Goal: Find specific page/section: Find specific page/section

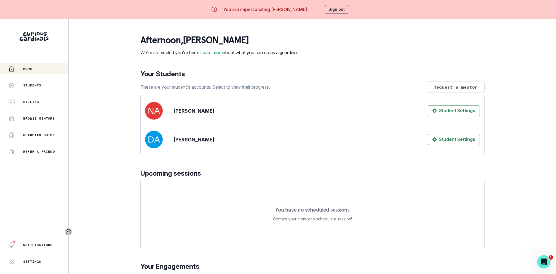
scroll to position [61, 0]
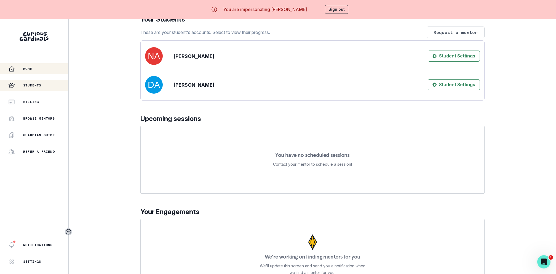
click at [59, 90] on button "Students" at bounding box center [34, 85] width 68 height 11
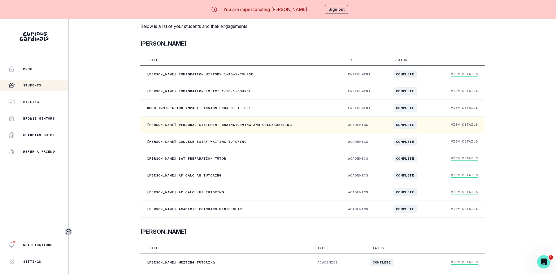
scroll to position [19, 0]
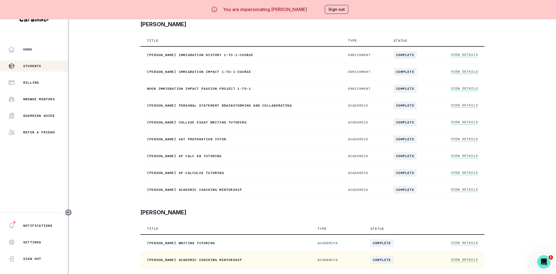
click at [456, 257] on link "View Details" at bounding box center [464, 259] width 27 height 5
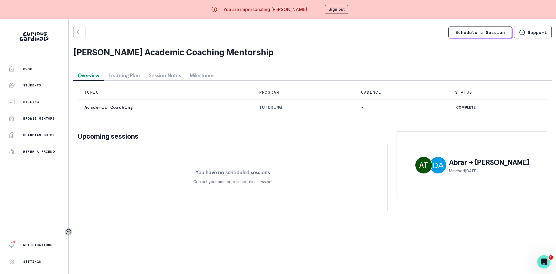
click at [169, 77] on button "Session Notes" at bounding box center [164, 75] width 41 height 10
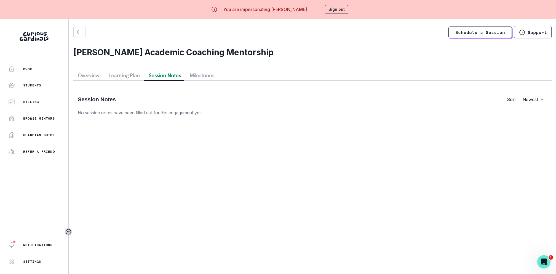
click at [118, 72] on button "Learning Plan" at bounding box center [124, 75] width 41 height 10
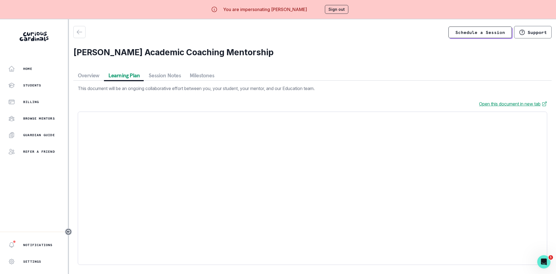
click at [198, 75] on button "Milestones" at bounding box center [201, 75] width 33 height 10
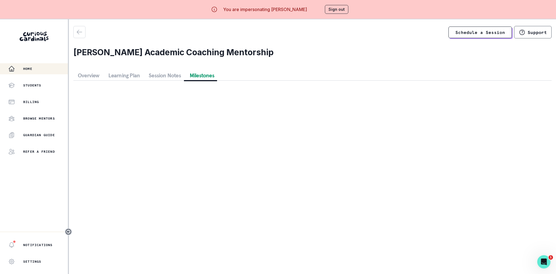
click at [33, 72] on button "Home" at bounding box center [34, 68] width 68 height 11
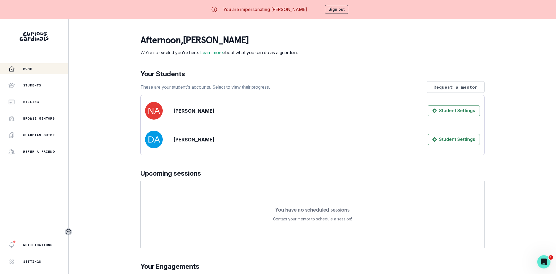
click at [338, 9] on button "Sign out" at bounding box center [336, 9] width 23 height 9
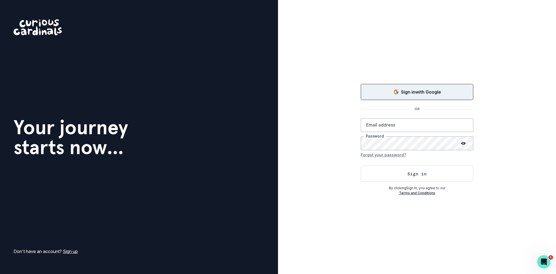
click at [394, 96] on button "Sign in with Google" at bounding box center [417, 92] width 113 height 16
